Goal: Task Accomplishment & Management: Use online tool/utility

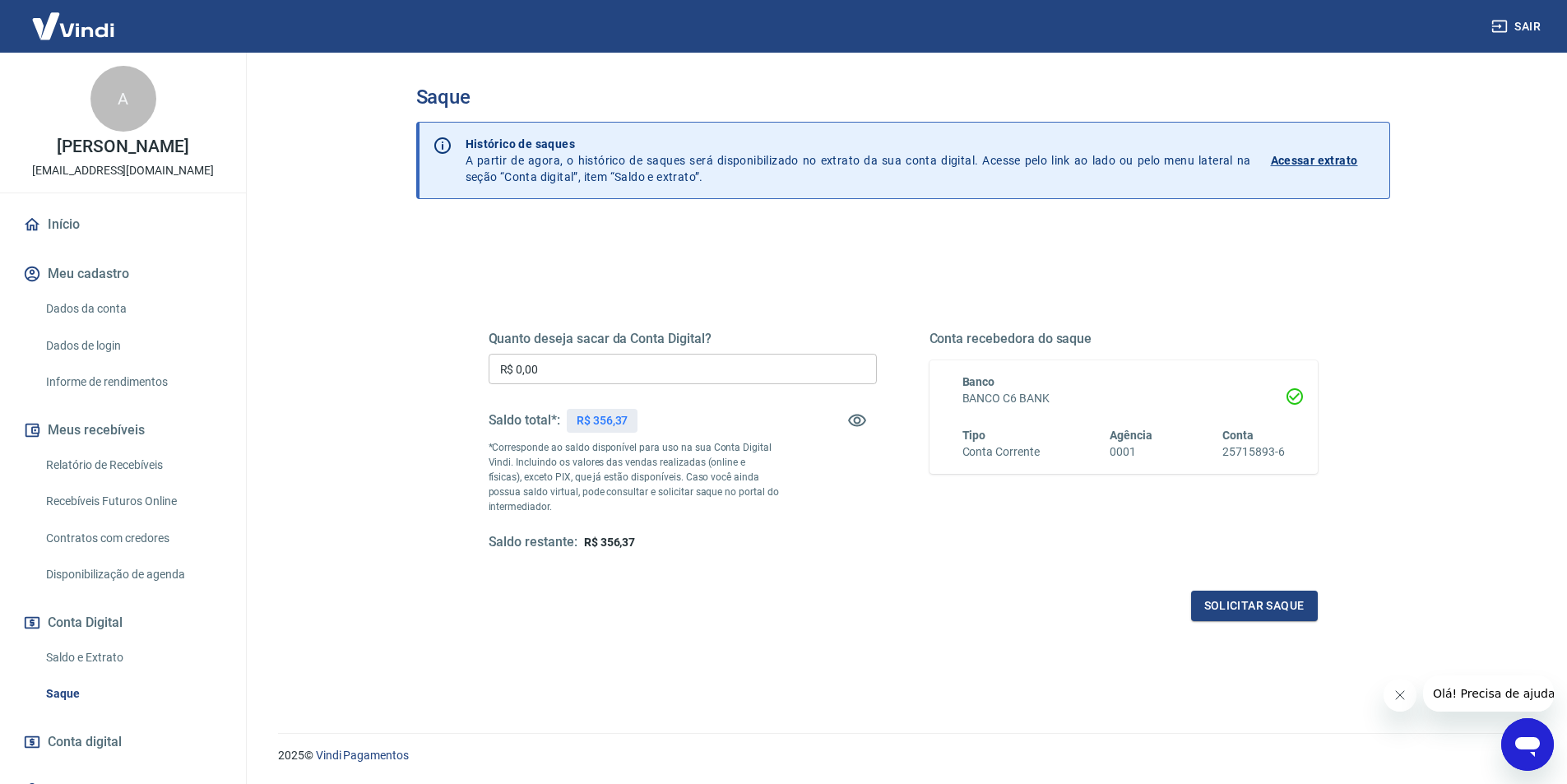
click at [613, 372] on input "R$ 0,00" at bounding box center [683, 368] width 388 height 30
type input "R$ 356,37"
click at [1231, 610] on button "Solicitar saque" at bounding box center [1254, 604] width 127 height 30
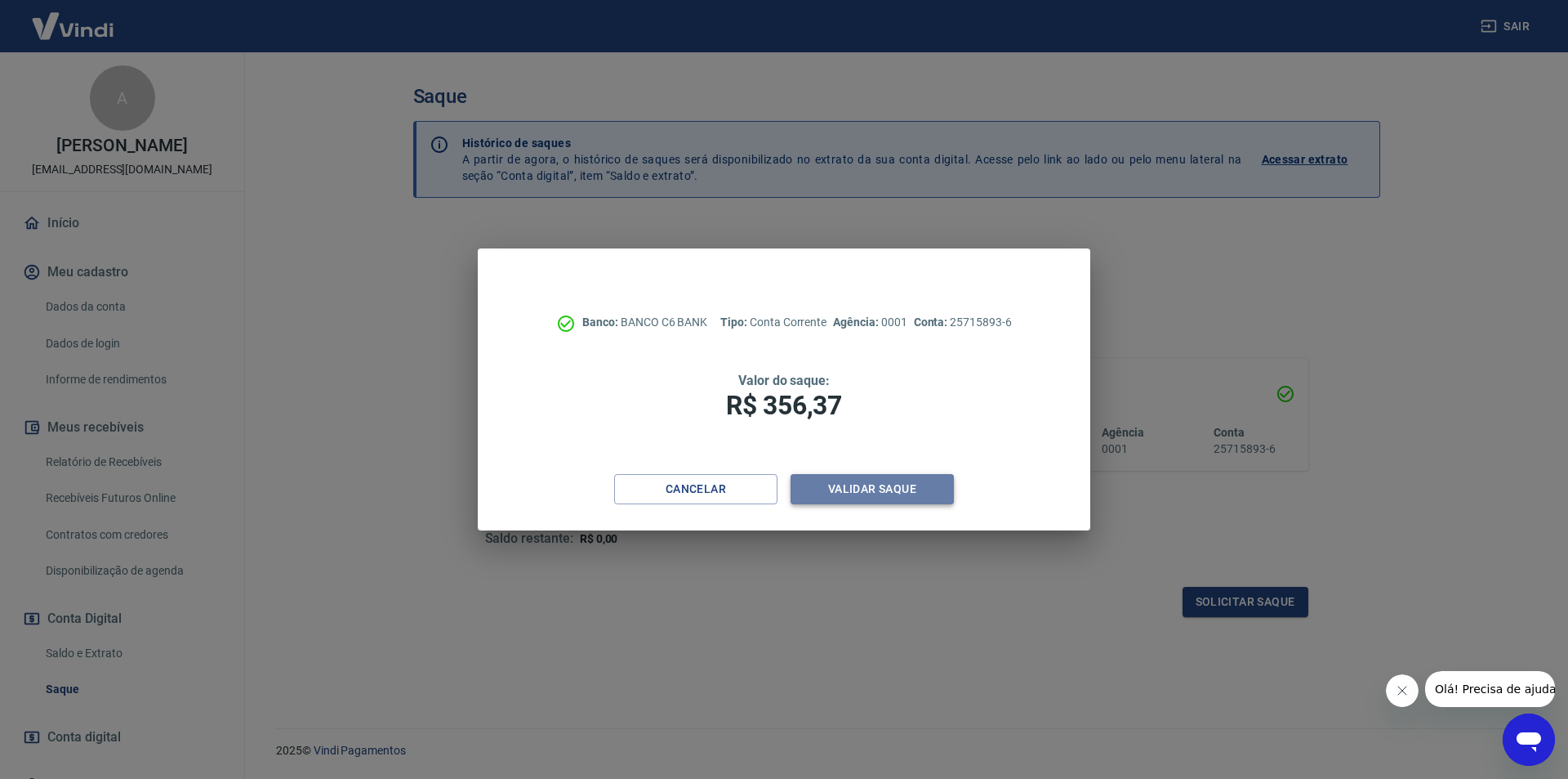
click at [860, 490] on button "Validar saque" at bounding box center [871, 489] width 163 height 30
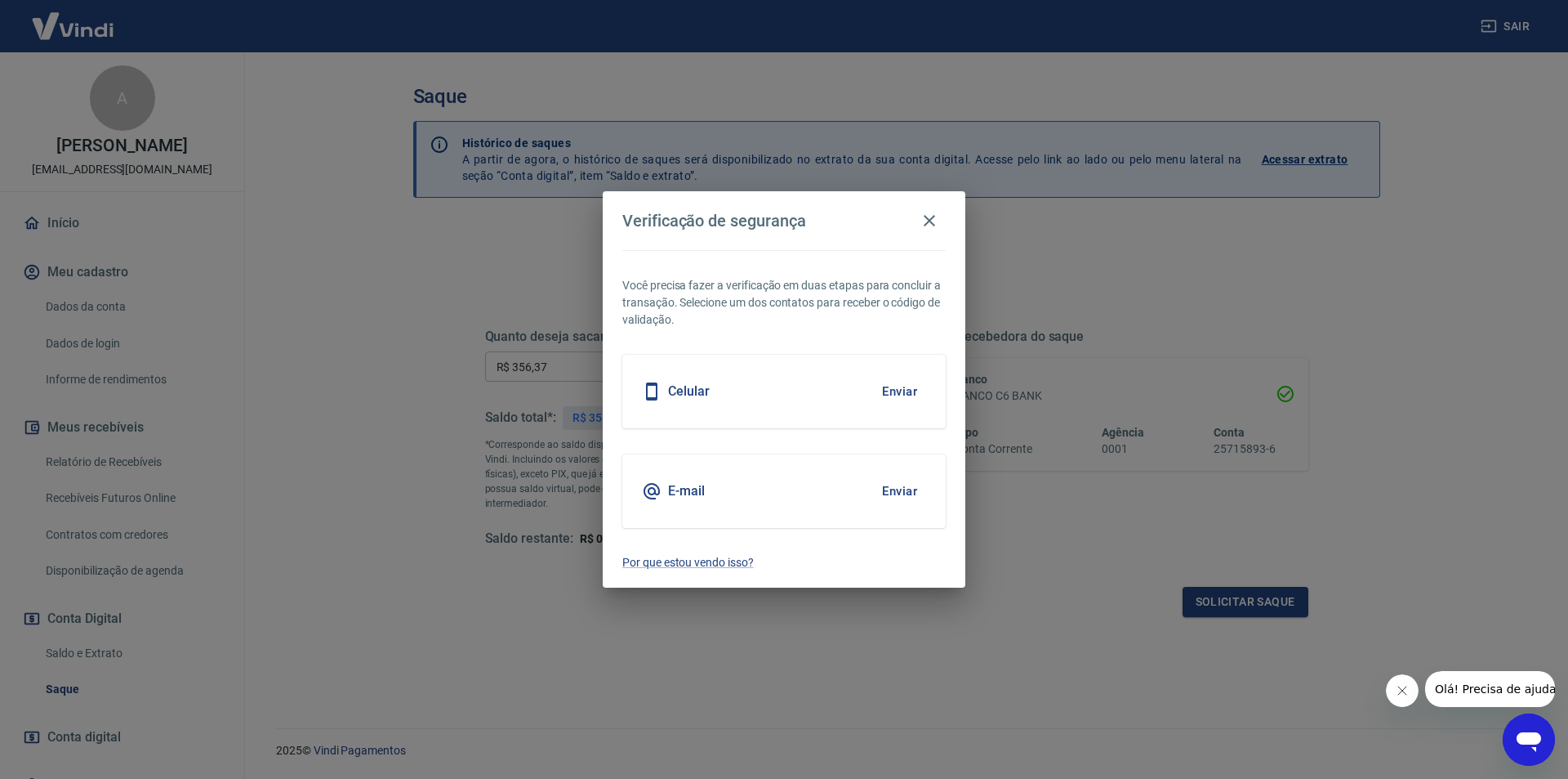
click at [744, 489] on div "E-mail Enviar" at bounding box center [784, 491] width 324 height 73
click at [890, 496] on button "Enviar" at bounding box center [899, 492] width 53 height 35
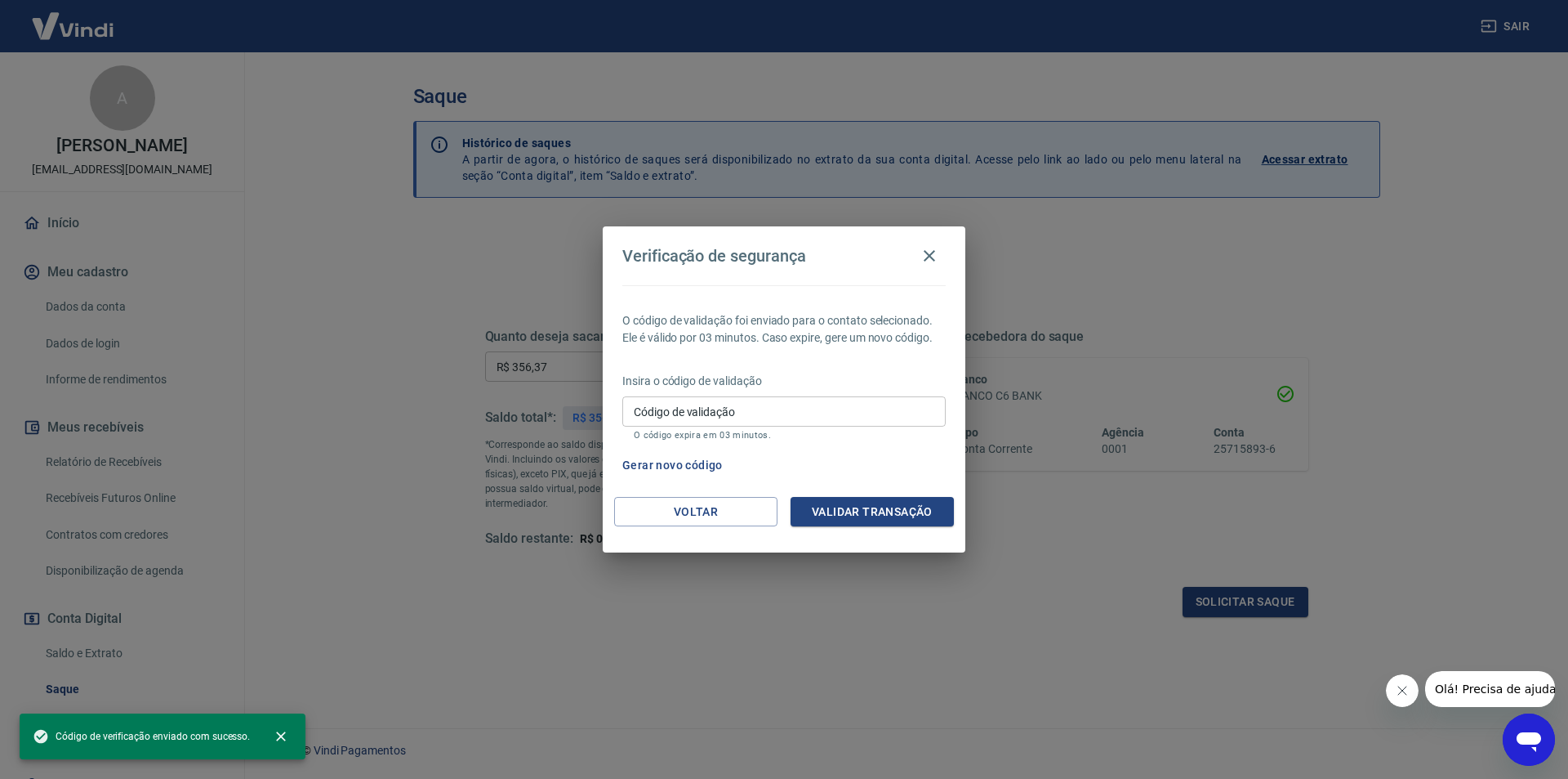
click at [781, 410] on input "Código de validação" at bounding box center [784, 411] width 324 height 30
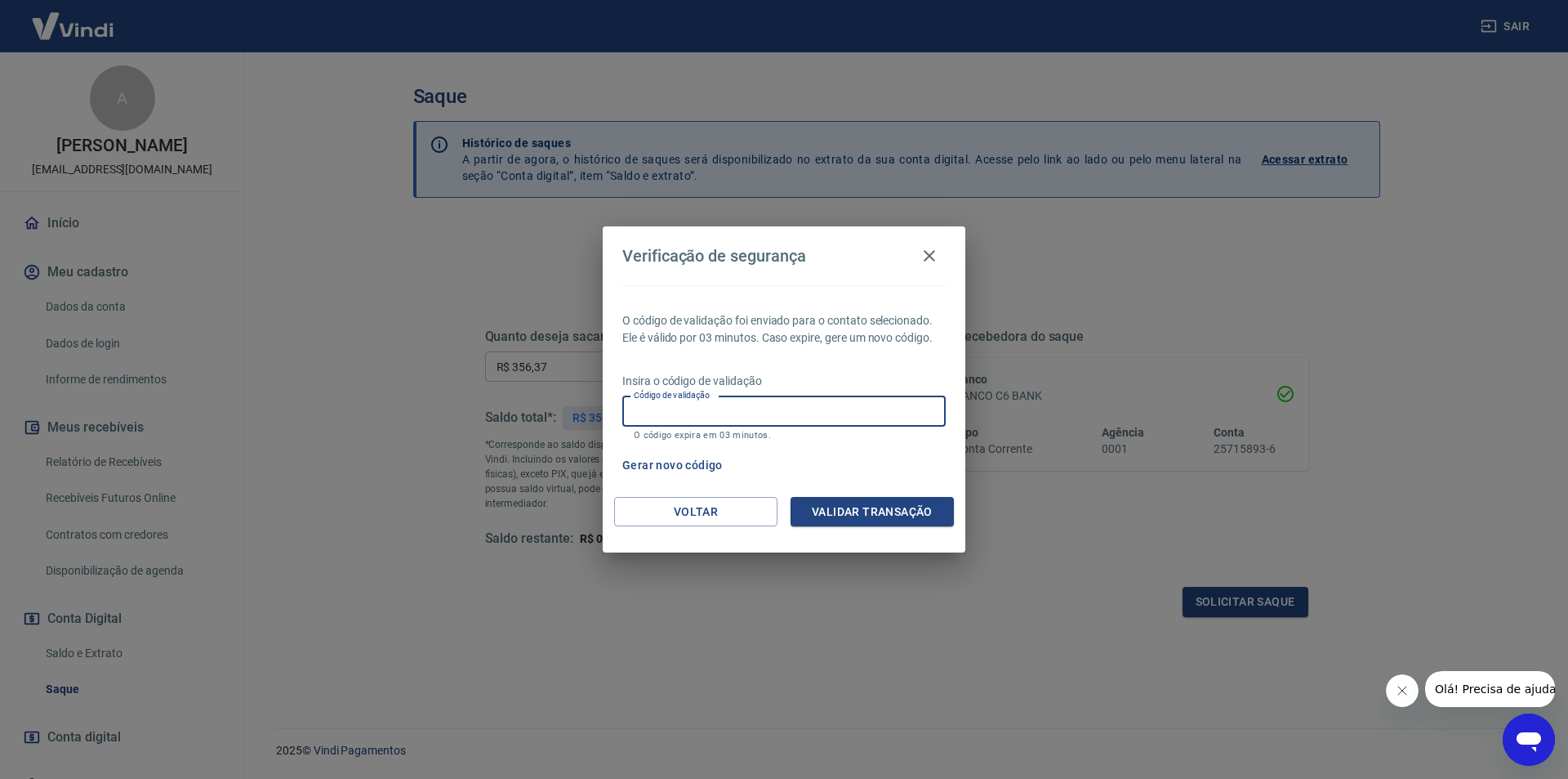
paste input "429074"
type input "429074"
click at [897, 517] on button "Validar transação" at bounding box center [871, 511] width 163 height 30
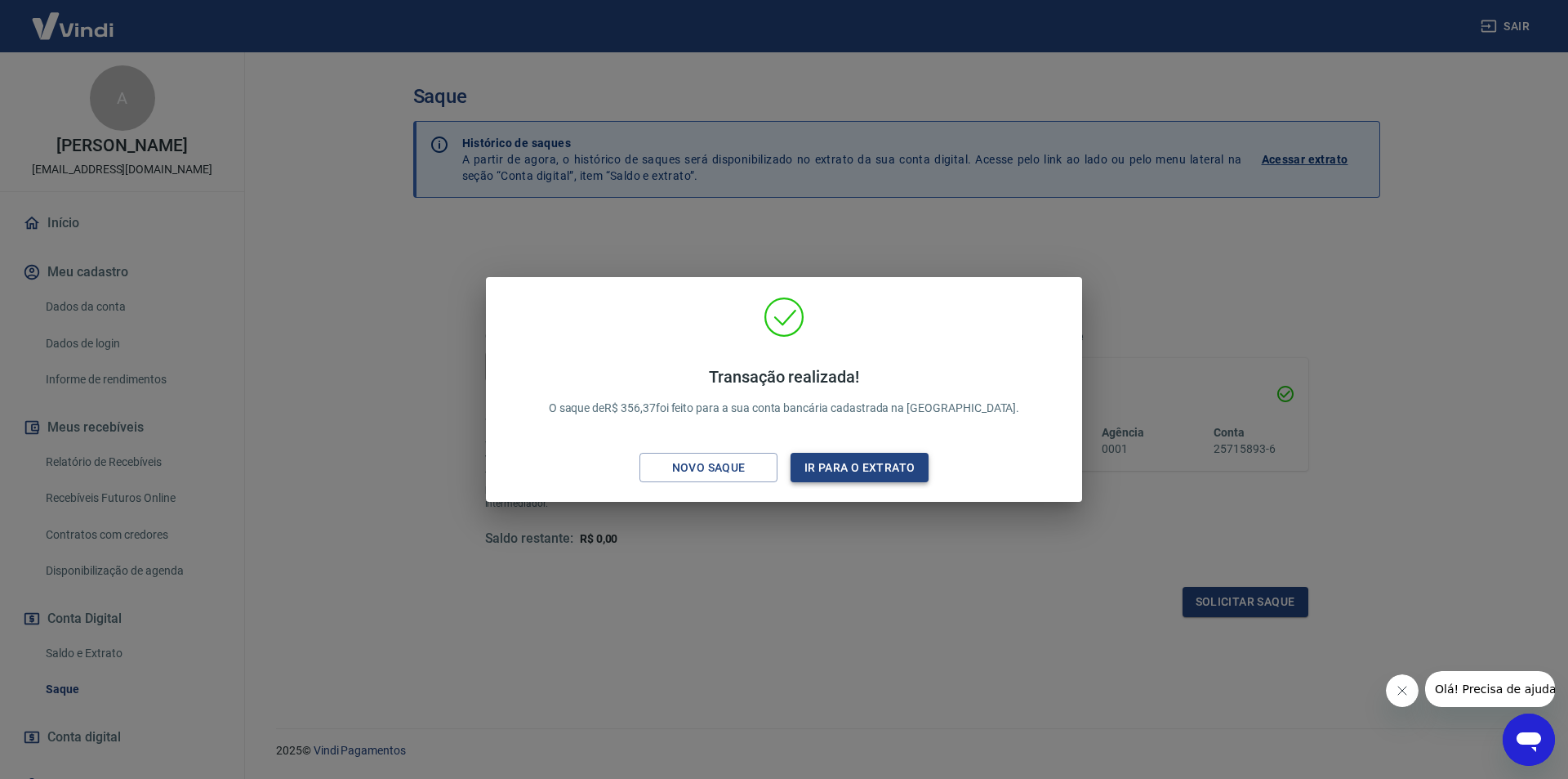
click at [838, 466] on button "Ir para o extrato" at bounding box center [859, 467] width 138 height 30
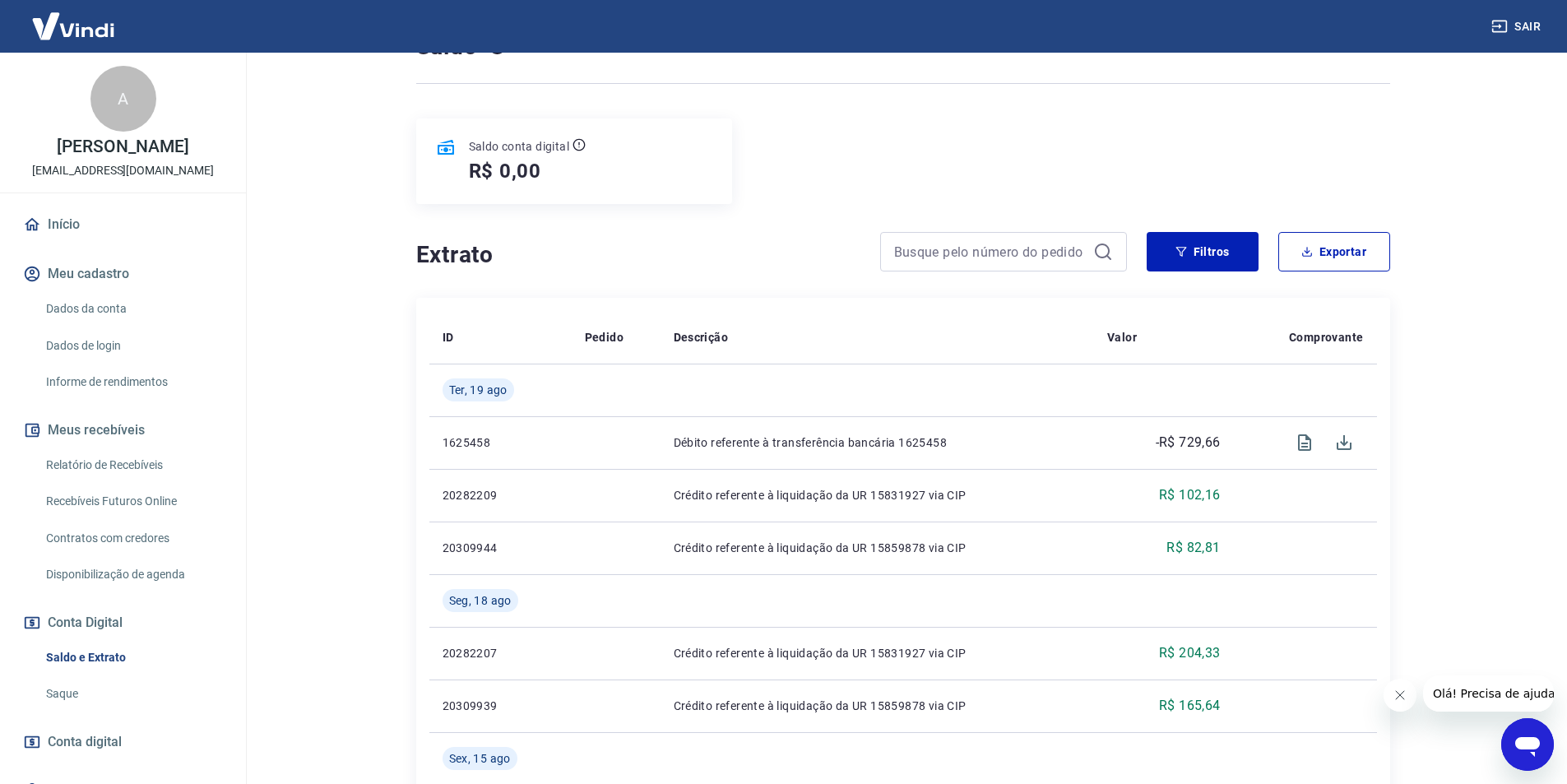
scroll to position [164, 0]
